Goal: Task Accomplishment & Management: Manage account settings

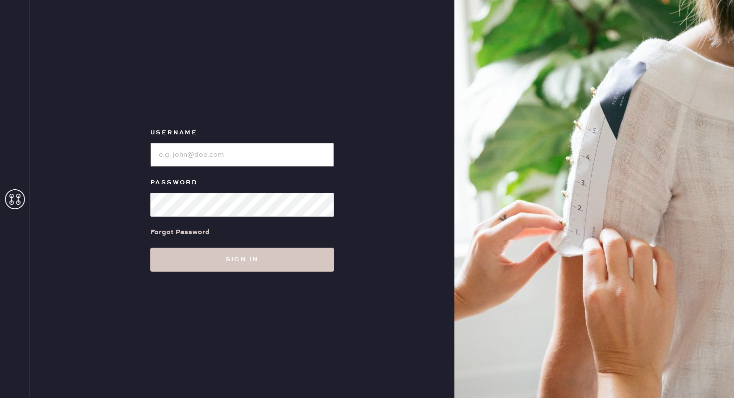
click at [246, 151] on input "loginName" at bounding box center [242, 155] width 184 height 24
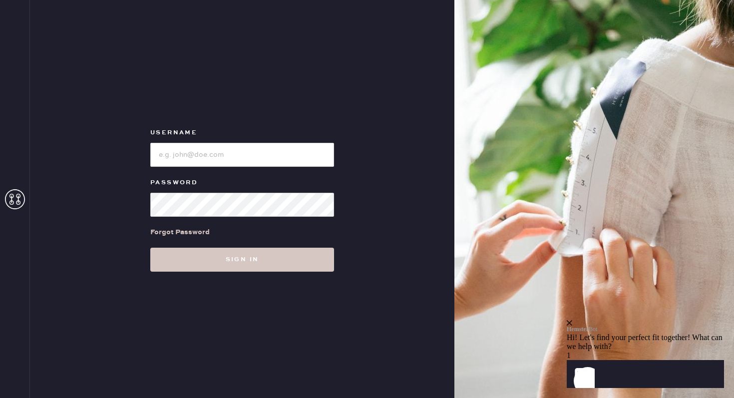
click at [708, 320] on div "Hemster Bot" at bounding box center [645, 326] width 157 height 13
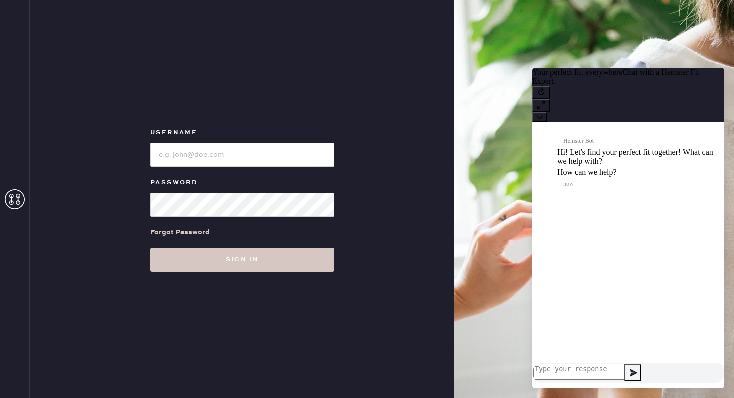
scroll to position [0, 0]
click at [543, 115] on icon at bounding box center [539, 117] width 6 height 4
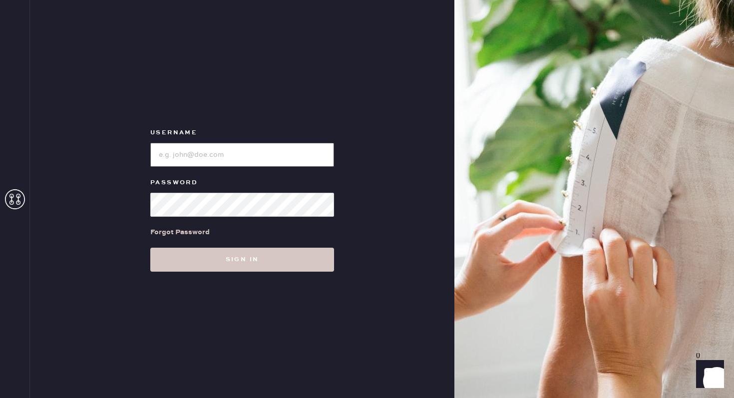
click at [222, 148] on input "loginName" at bounding box center [242, 155] width 184 height 24
type input "[PERSON_NAME][EMAIL_ADDRESS][DOMAIN_NAME]"
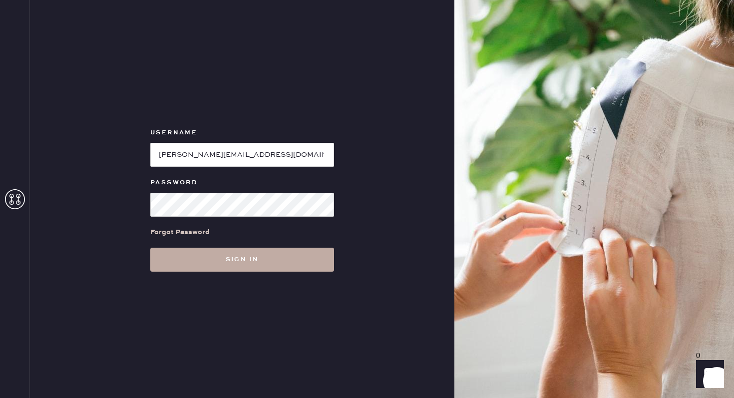
click at [256, 259] on button "Sign in" at bounding box center [242, 260] width 184 height 24
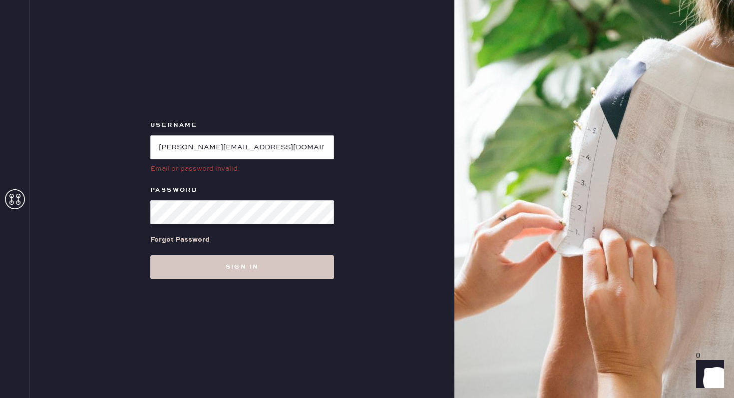
click at [18, 194] on icon at bounding box center [15, 199] width 20 height 20
